Goal: Information Seeking & Learning: Learn about a topic

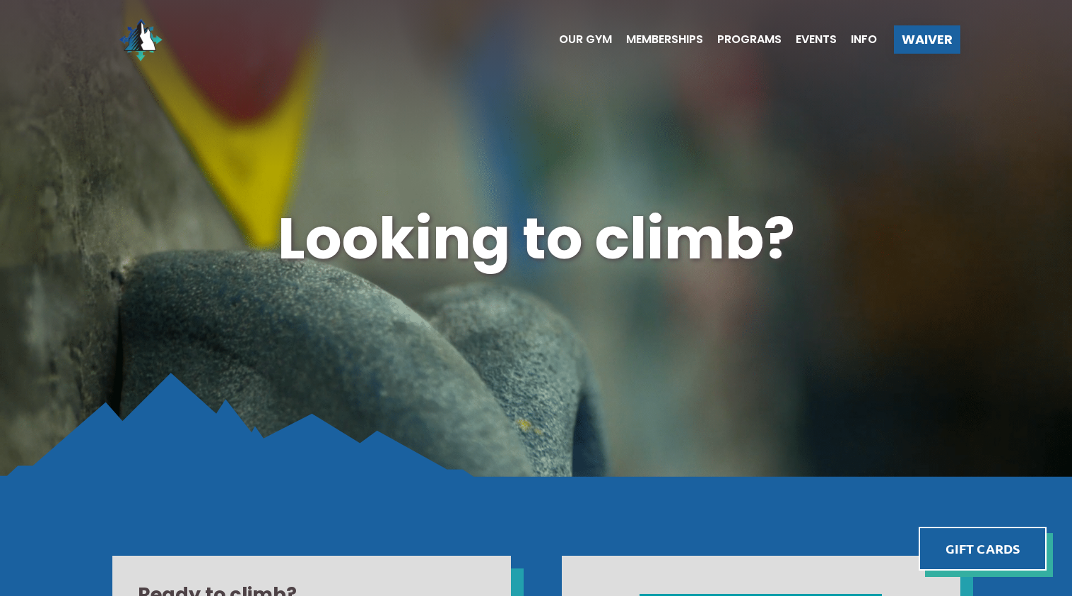
click at [649, 31] on ul "Our Gym Memberships Programs Events Info" at bounding box center [711, 39] width 332 height 57
click at [691, 44] on span "Memberships" at bounding box center [664, 39] width 77 height 11
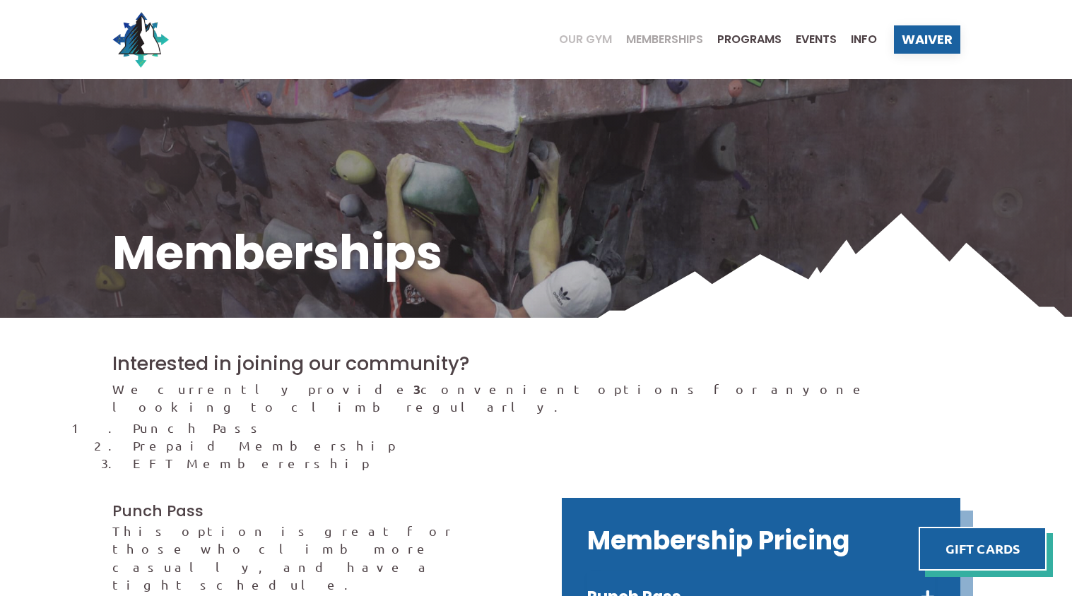
click at [559, 40] on span "Our Gym" at bounding box center [585, 39] width 53 height 11
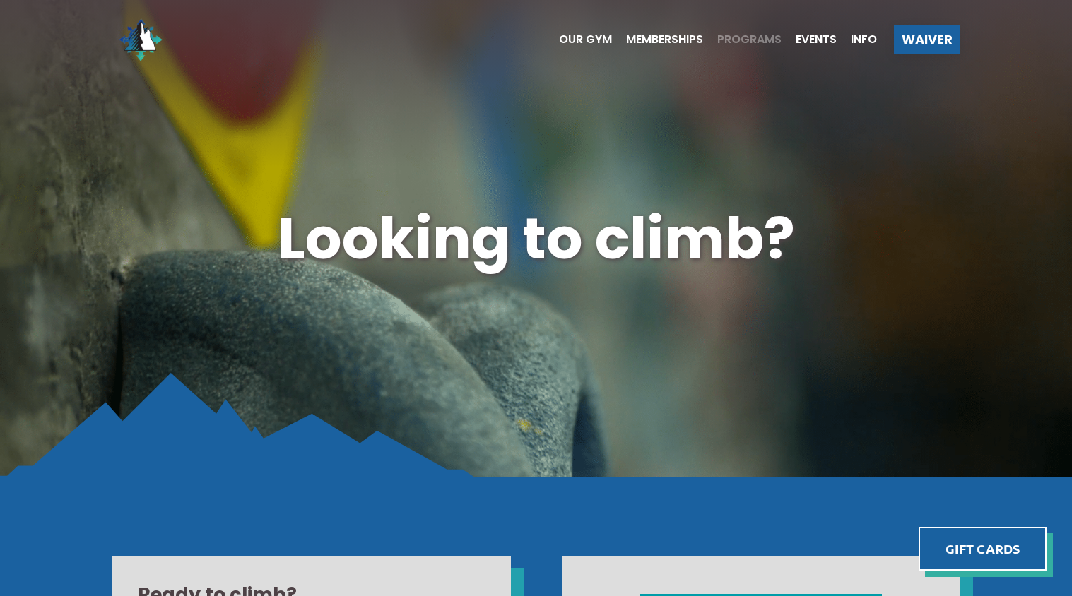
click at [731, 43] on span "Programs" at bounding box center [749, 39] width 64 height 11
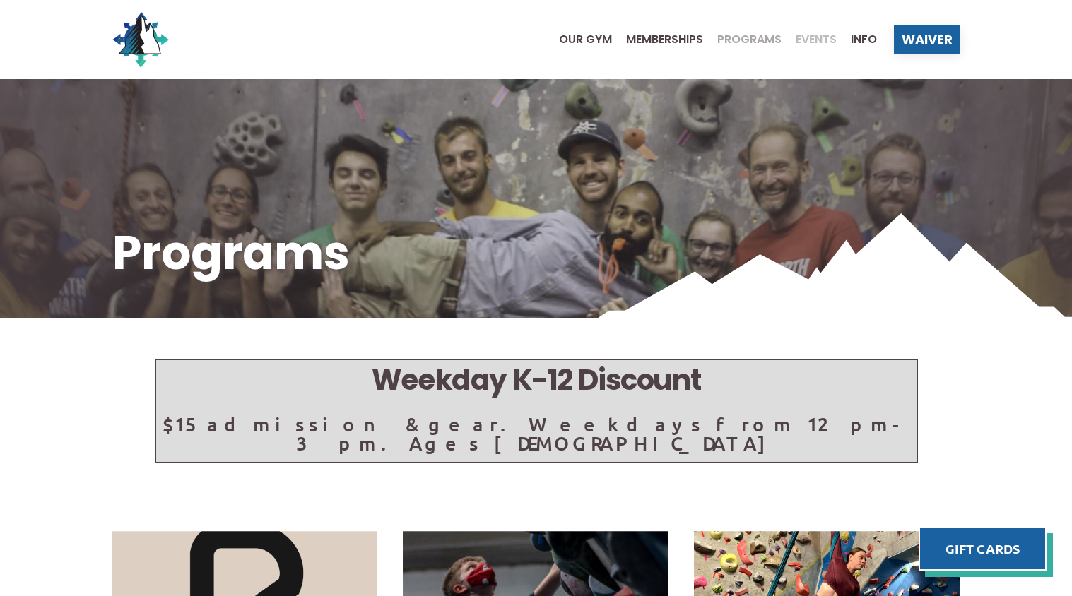
click at [820, 35] on span "Events" at bounding box center [815, 39] width 41 height 11
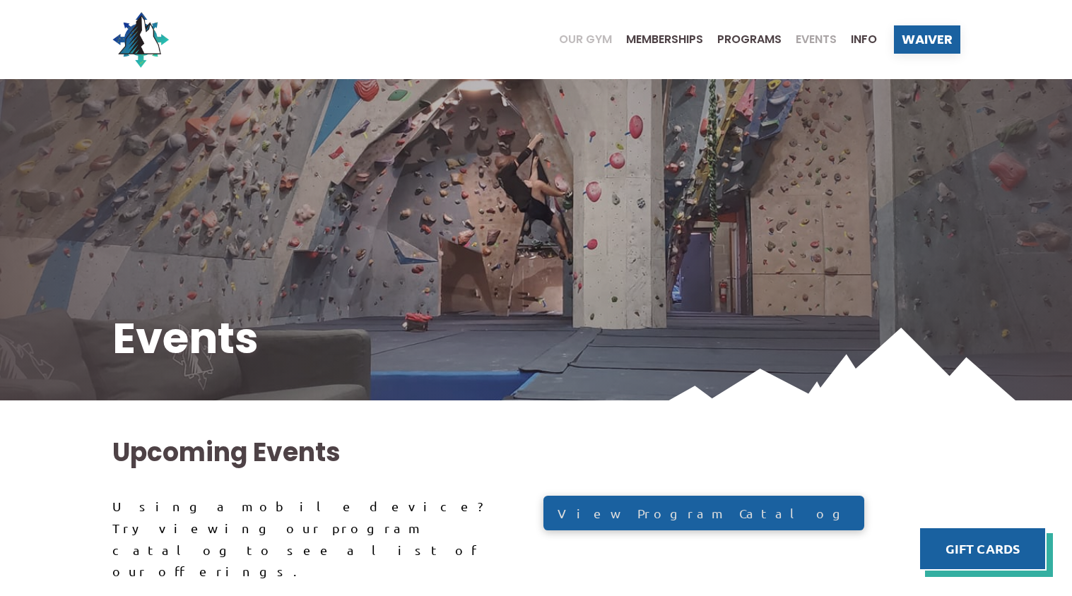
click at [606, 40] on span "Our Gym" at bounding box center [585, 39] width 53 height 11
